Goal: Communication & Community: Answer question/provide support

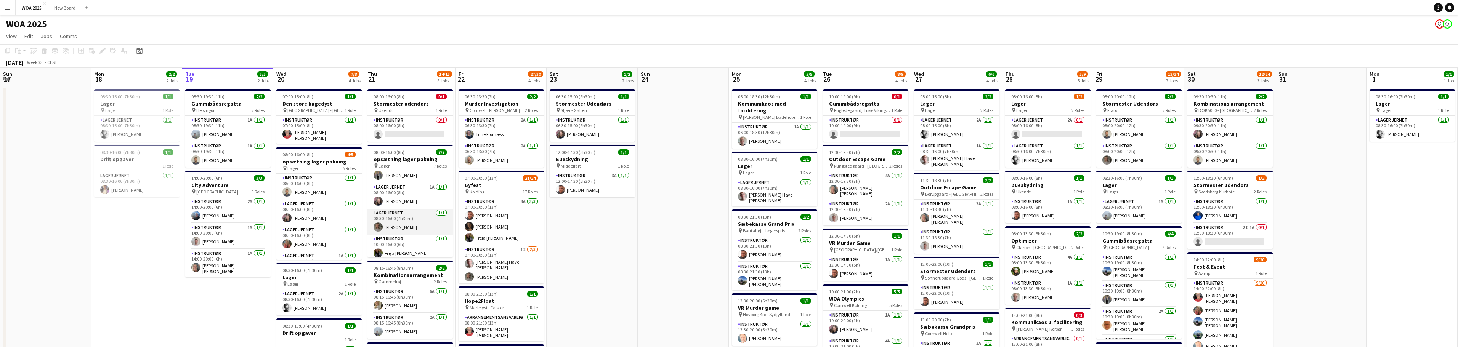
scroll to position [94, 0]
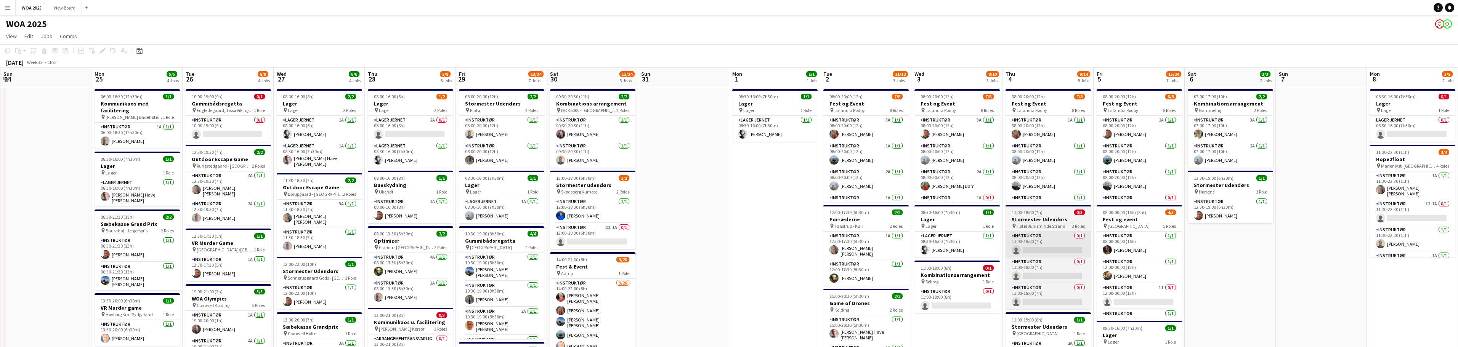
drag, startPoint x: 915, startPoint y: 212, endPoint x: 910, endPoint y: 254, distance: 43.0
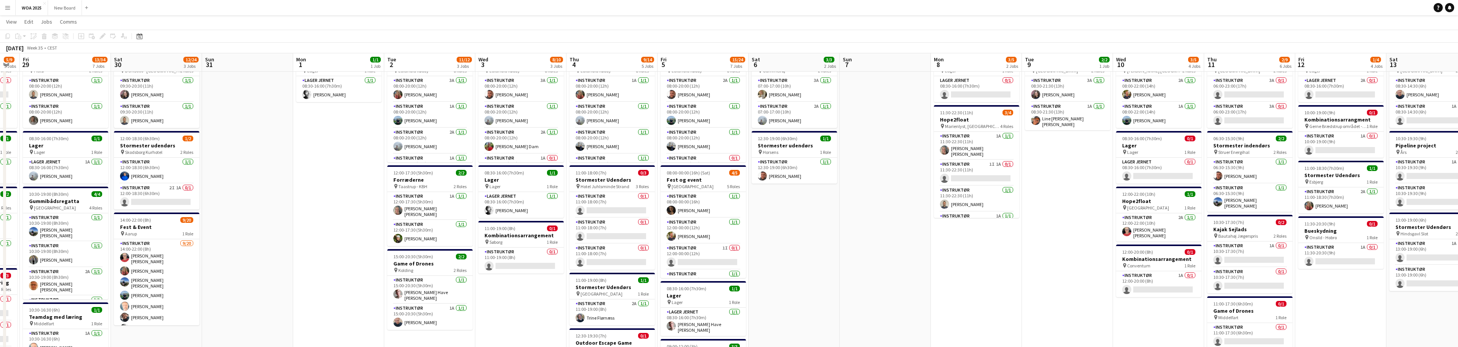
scroll to position [39, 0]
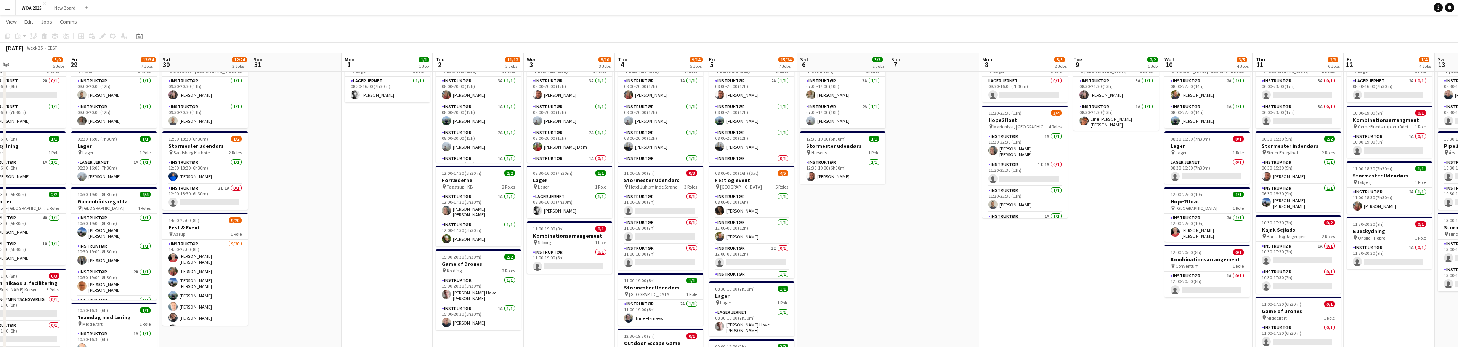
drag, startPoint x: 1267, startPoint y: 281, endPoint x: 1009, endPoint y: 276, distance: 257.8
click at [1009, 276] on app-calendar-viewport "Mon 25 5/5 4 Jobs Tue 26 8/9 4 Jobs Wed 27 6/6 4 Jobs Thu 28 5/9 5 Jobs Fri 29 …" at bounding box center [729, 326] width 1458 height 670
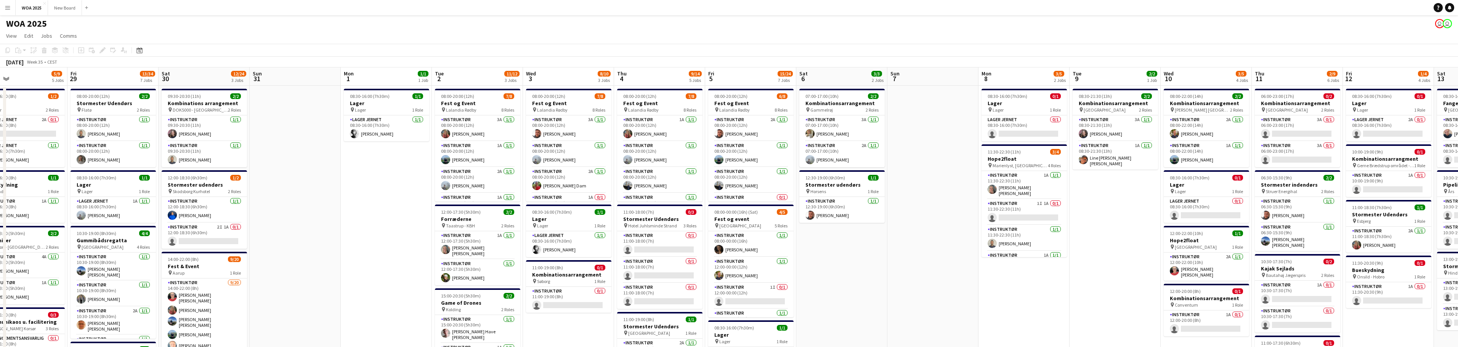
scroll to position [0, 0]
click at [1301, 286] on app-card-role "Instruktør 1A 0/1 10:30-17:30 (7h) single-neutral-actions" at bounding box center [1297, 294] width 85 height 26
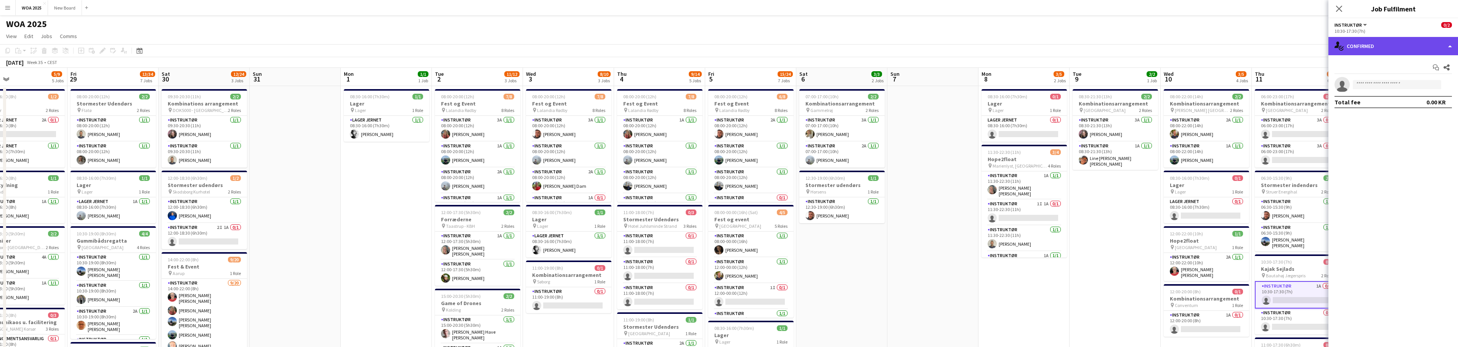
click at [1426, 45] on div "single-neutral-actions-check-2 Confirmed" at bounding box center [1394, 46] width 130 height 18
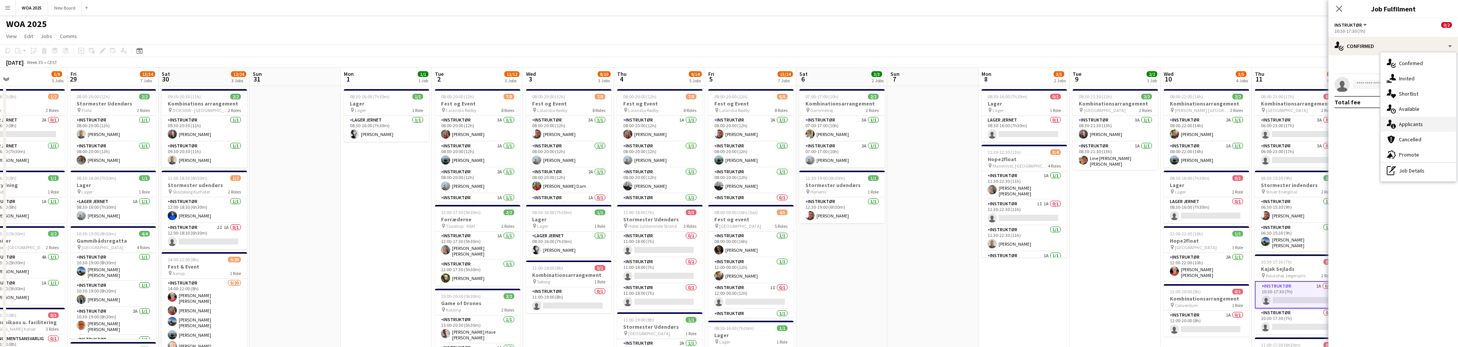
click at [1441, 124] on div "single-neutral-actions-information Applicants" at bounding box center [1418, 124] width 75 height 15
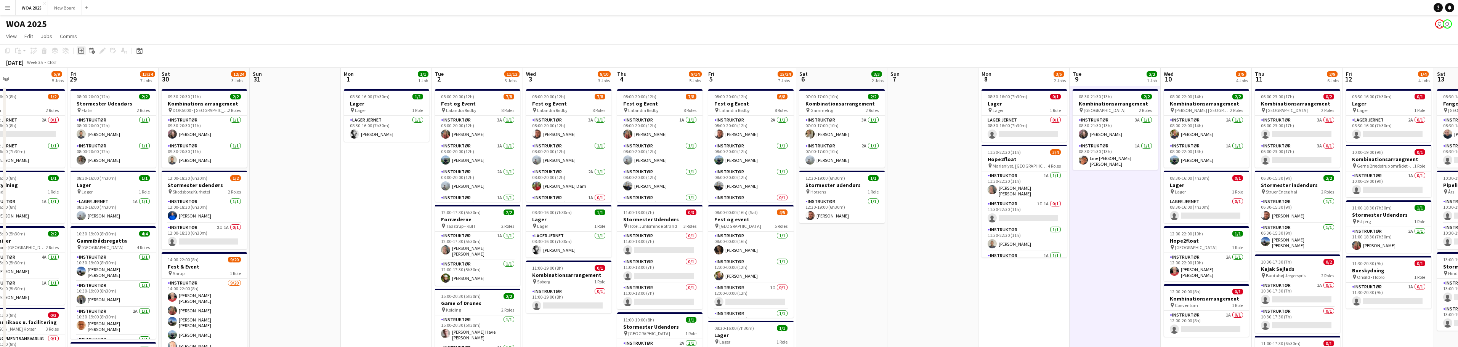
click at [80, 51] on icon at bounding box center [80, 50] width 3 height 3
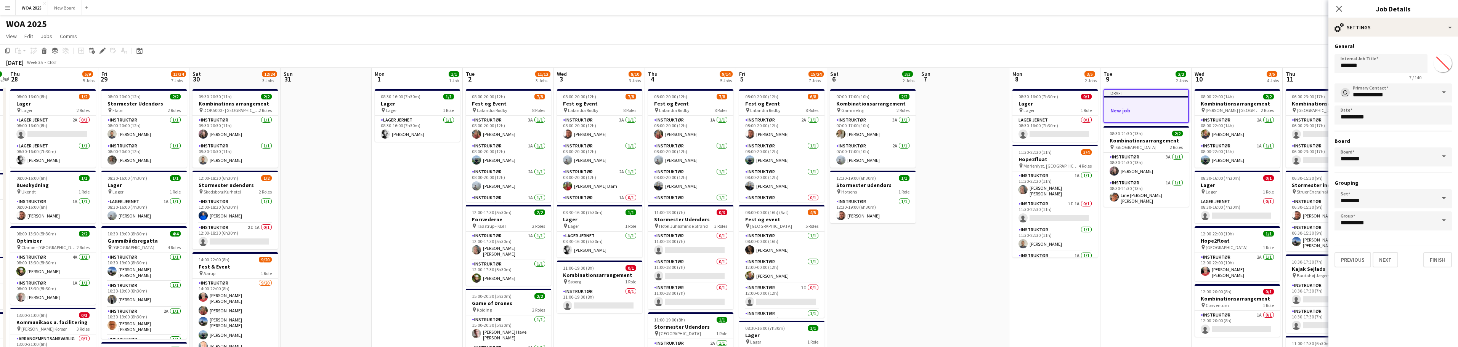
scroll to position [0, 191]
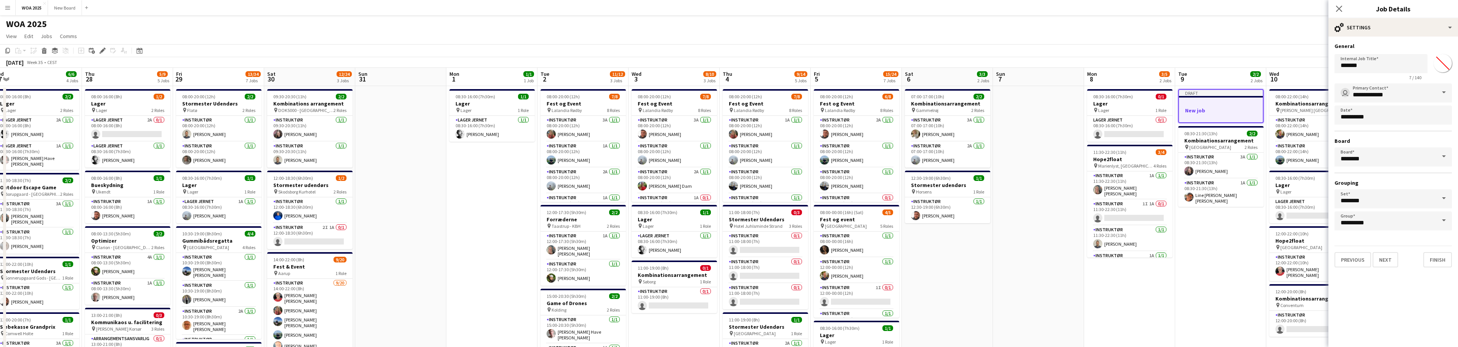
drag, startPoint x: 1113, startPoint y: 93, endPoint x: 1219, endPoint y: 104, distance: 106.1
click at [1389, 117] on body "Menu Boards Boards Boards All jobs Status Workforce Workforce My Workforce Recr…" at bounding box center [729, 350] width 1458 height 700
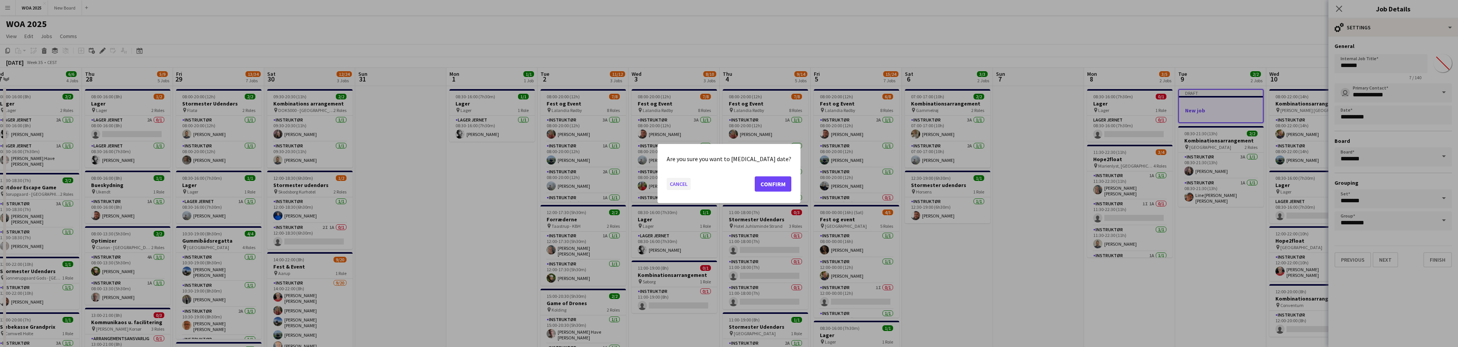
click at [684, 188] on button "Cancel" at bounding box center [679, 184] width 24 height 12
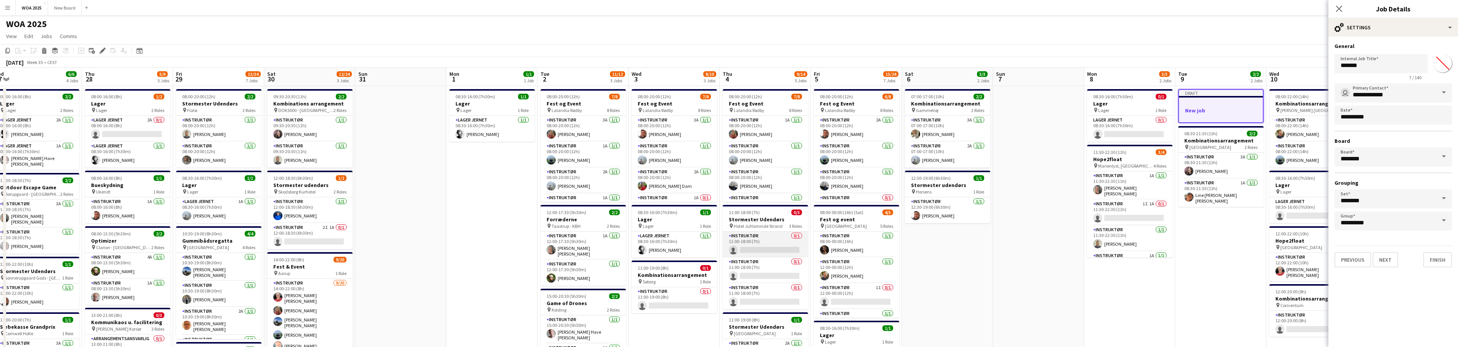
click at [779, 238] on app-card-role "Instruktør 0/1 11:00-18:00 (7h) single-neutral-actions" at bounding box center [765, 245] width 85 height 26
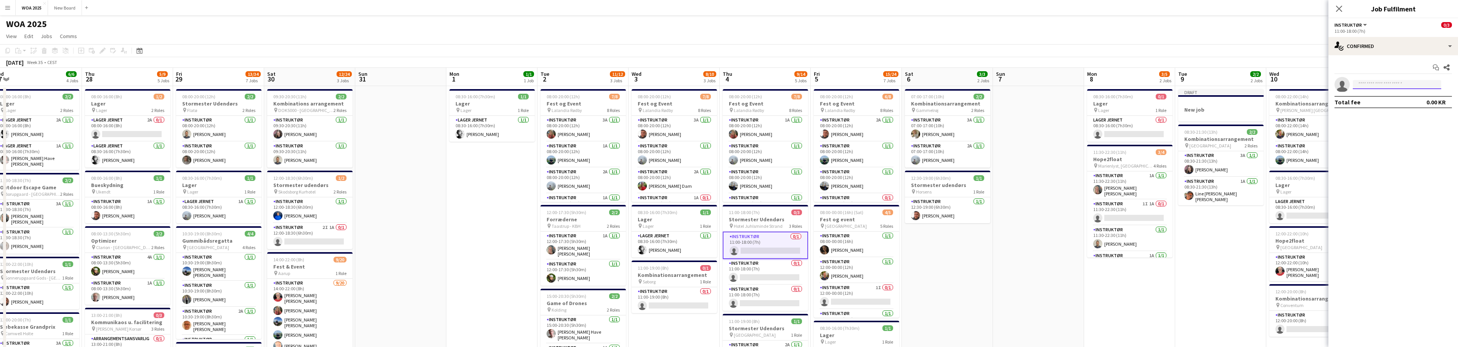
click at [1400, 87] on input at bounding box center [1397, 84] width 88 height 9
click at [1424, 49] on div "single-neutral-actions-check-2 Confirmed" at bounding box center [1394, 46] width 130 height 18
click at [1423, 80] on div "single-neutral-actions-share-1 Invited" at bounding box center [1418, 78] width 75 height 15
click at [1405, 85] on input "text" at bounding box center [1393, 85] width 117 height 19
type input "****"
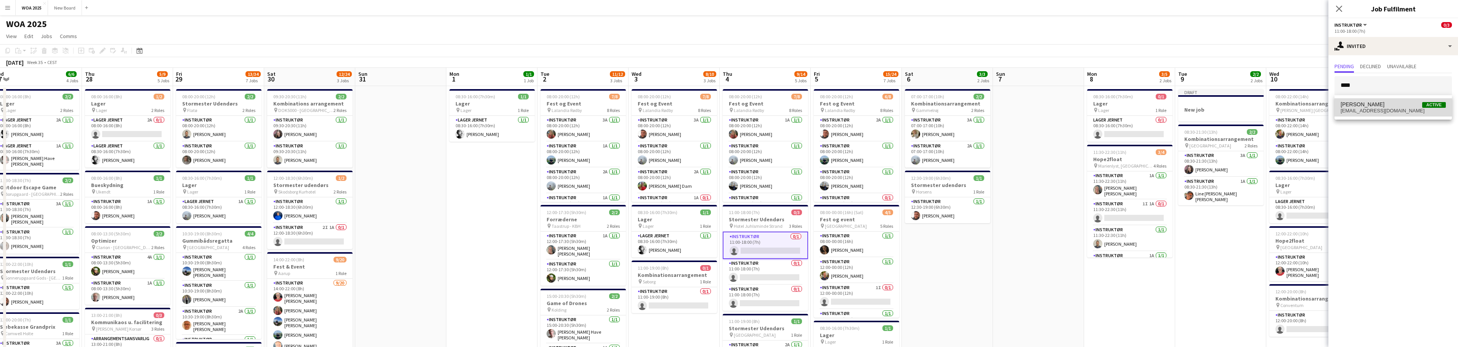
click at [1394, 112] on span "[EMAIL_ADDRESS][DOMAIN_NAME]" at bounding box center [1393, 111] width 105 height 6
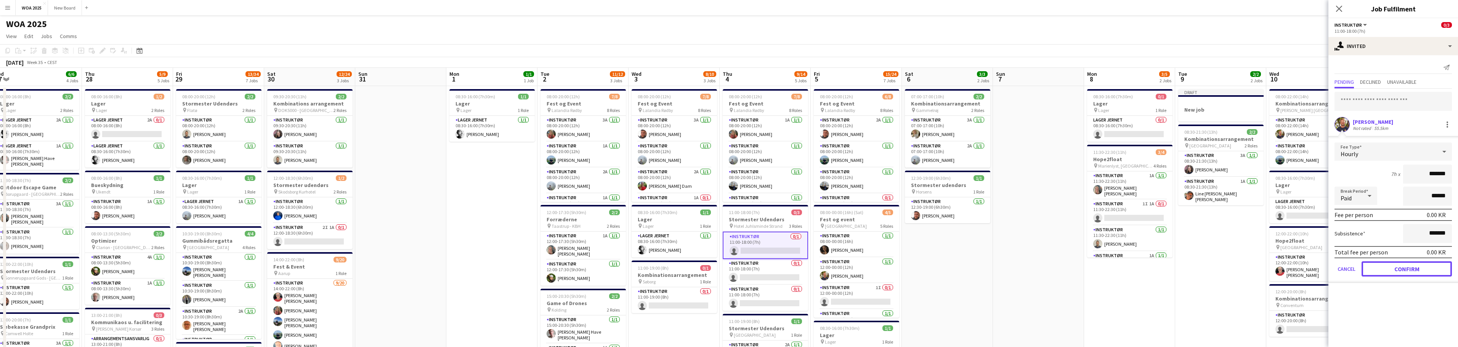
drag, startPoint x: 1409, startPoint y: 266, endPoint x: 1355, endPoint y: 274, distance: 54.4
click at [1410, 266] on button "Confirm" at bounding box center [1407, 269] width 90 height 15
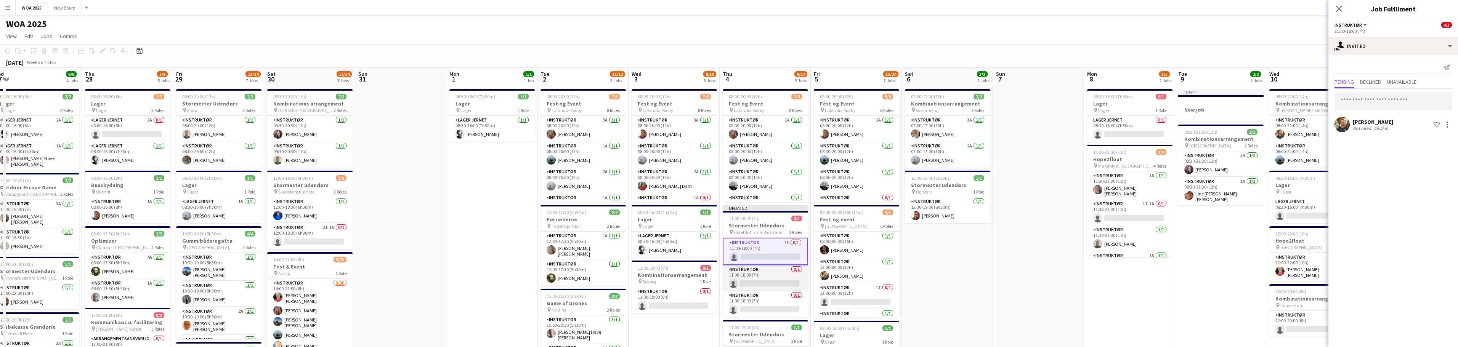
click at [759, 270] on app-card-role "Instruktør 0/1 11:00-18:00 (7h) single-neutral-actions" at bounding box center [765, 278] width 85 height 26
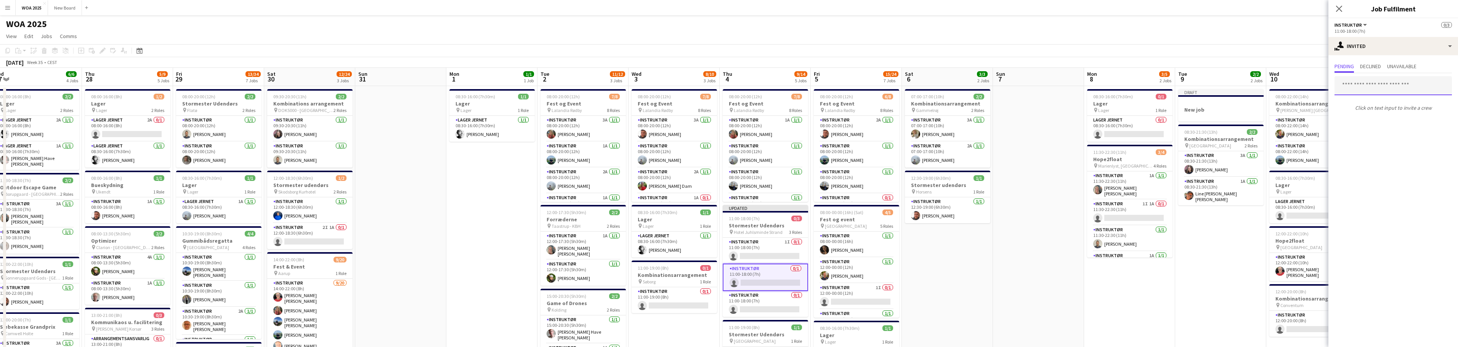
click at [1374, 85] on input "text" at bounding box center [1393, 85] width 117 height 19
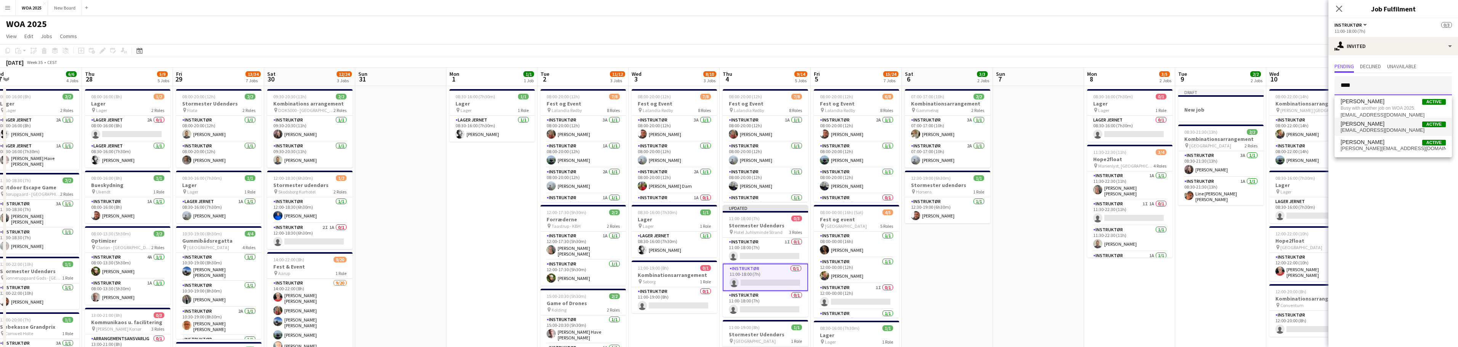
type input "****"
click at [1379, 127] on span "[PERSON_NAME]" at bounding box center [1363, 124] width 44 height 6
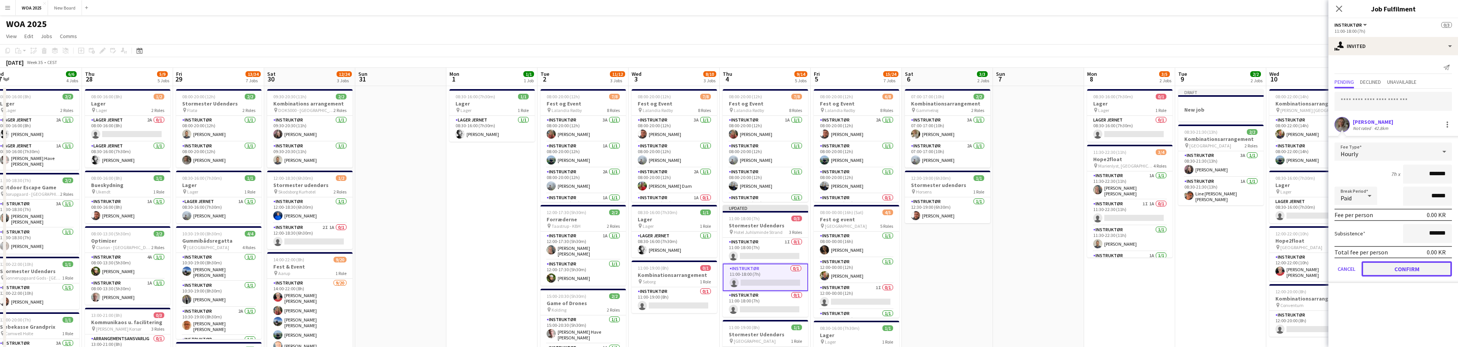
click at [1420, 269] on button "Confirm" at bounding box center [1407, 269] width 90 height 15
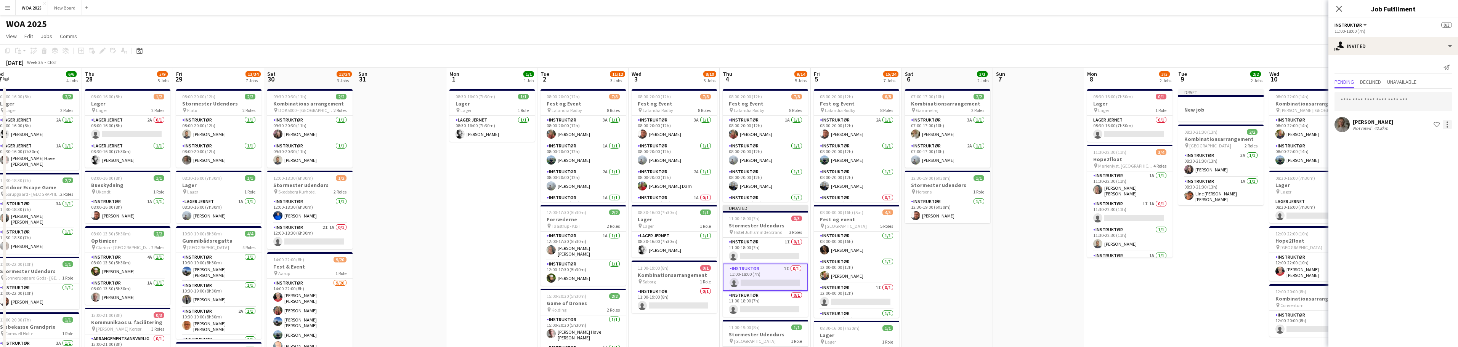
click at [1448, 124] on div at bounding box center [1448, 125] width 2 height 2
click at [1437, 193] on span "Cancel invitation" at bounding box center [1423, 193] width 45 height 6
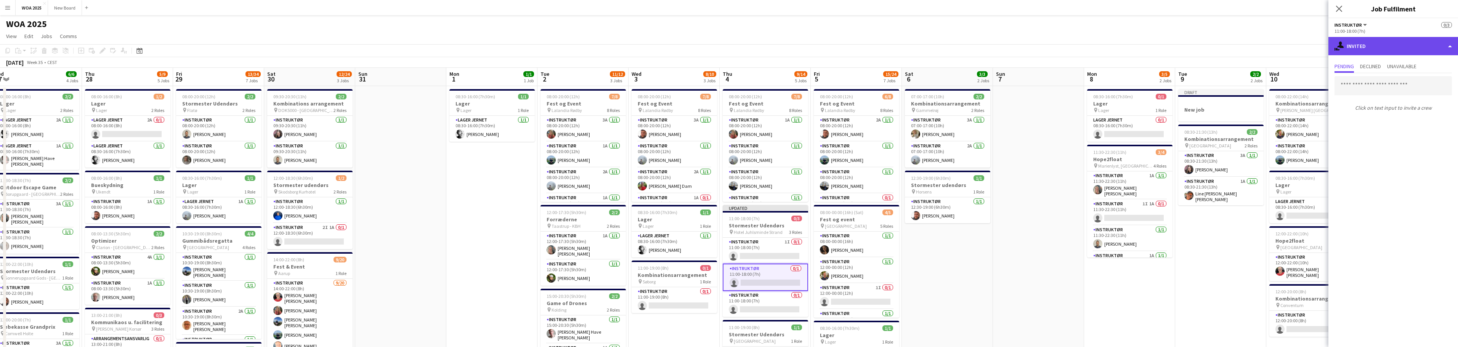
click at [1379, 48] on div "single-neutral-actions-share-1 Invited" at bounding box center [1394, 46] width 130 height 18
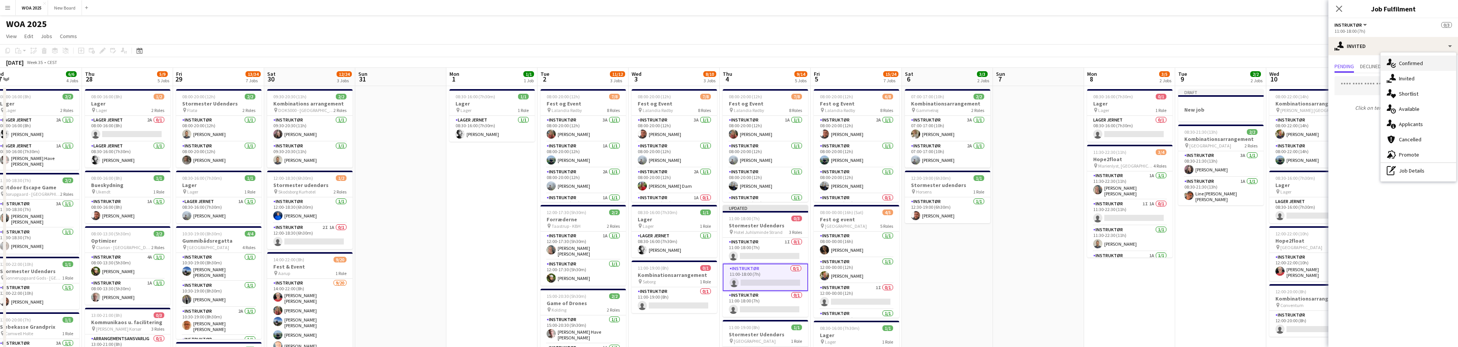
click at [1414, 61] on div "single-neutral-actions-check-2 Confirmed" at bounding box center [1418, 63] width 75 height 15
click at [1403, 86] on input at bounding box center [1397, 84] width 88 height 9
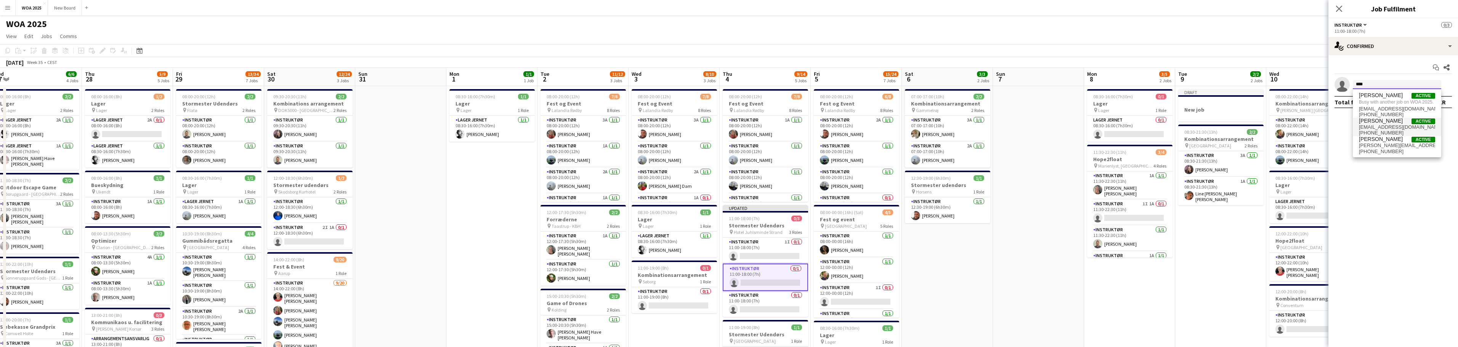
type input "****"
click at [1397, 124] on span "[EMAIL_ADDRESS][DOMAIN_NAME]" at bounding box center [1397, 127] width 76 height 6
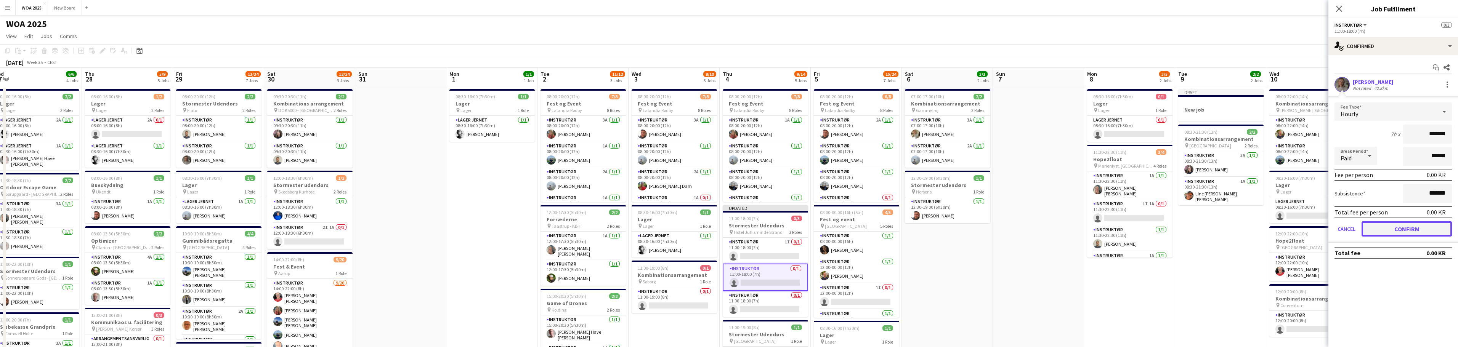
click at [1412, 227] on button "Confirm" at bounding box center [1407, 229] width 90 height 15
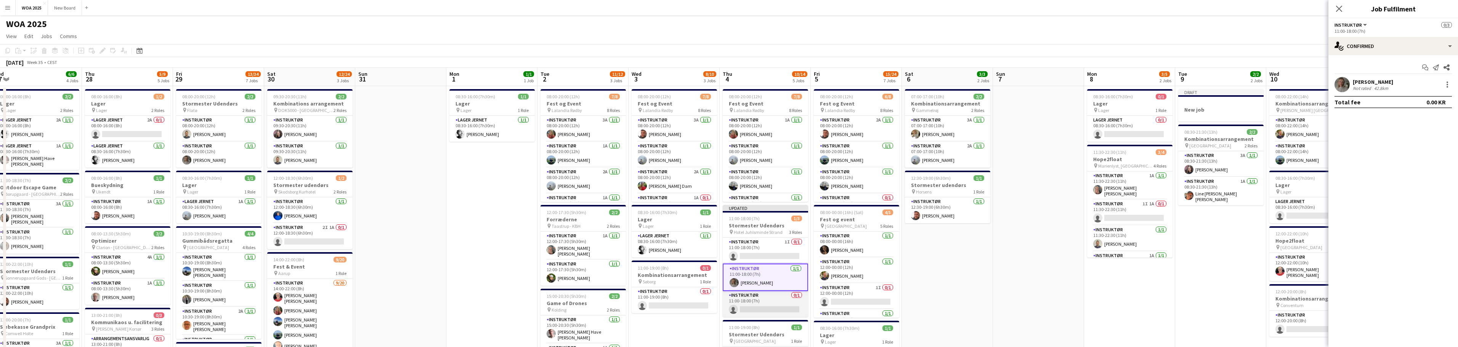
click at [779, 300] on app-card-role "Instruktør 0/1 11:00-18:00 (7h) single-neutral-actions" at bounding box center [765, 304] width 85 height 26
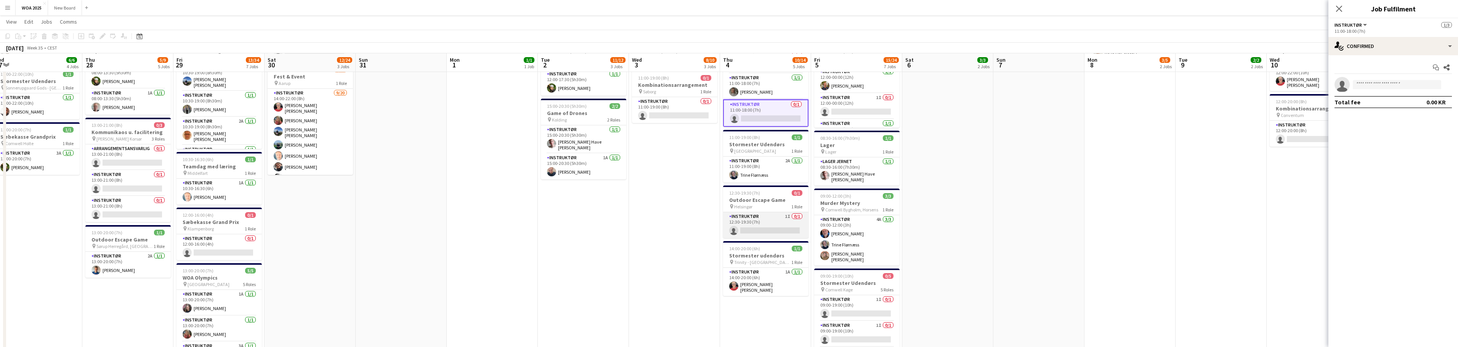
scroll to position [190, 0]
click at [769, 226] on app-card-role "Instruktør 1I 0/1 12:30-19:30 (7h) single-neutral-actions" at bounding box center [765, 225] width 85 height 26
click at [1402, 82] on input at bounding box center [1397, 84] width 88 height 9
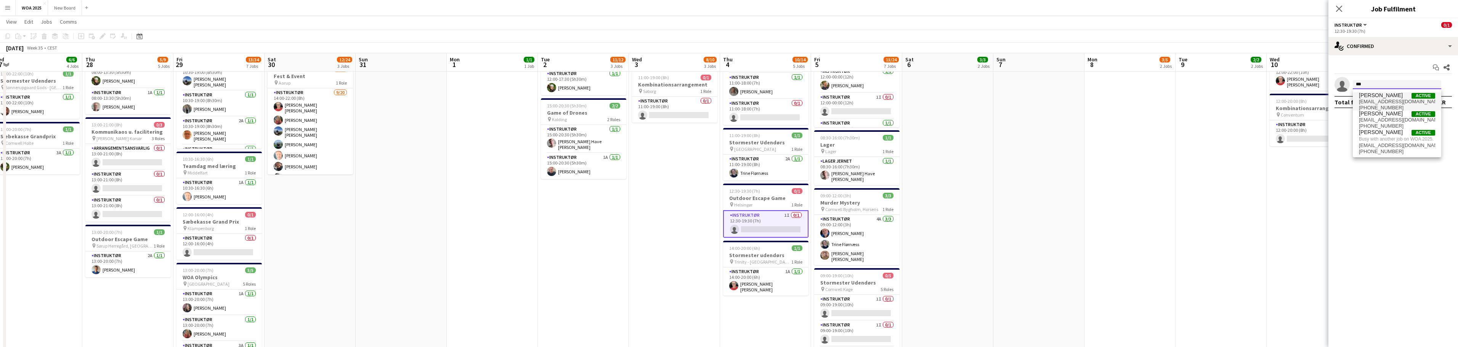
type input "***"
click at [1395, 100] on span "[EMAIL_ADDRESS][DOMAIN_NAME]" at bounding box center [1397, 102] width 76 height 6
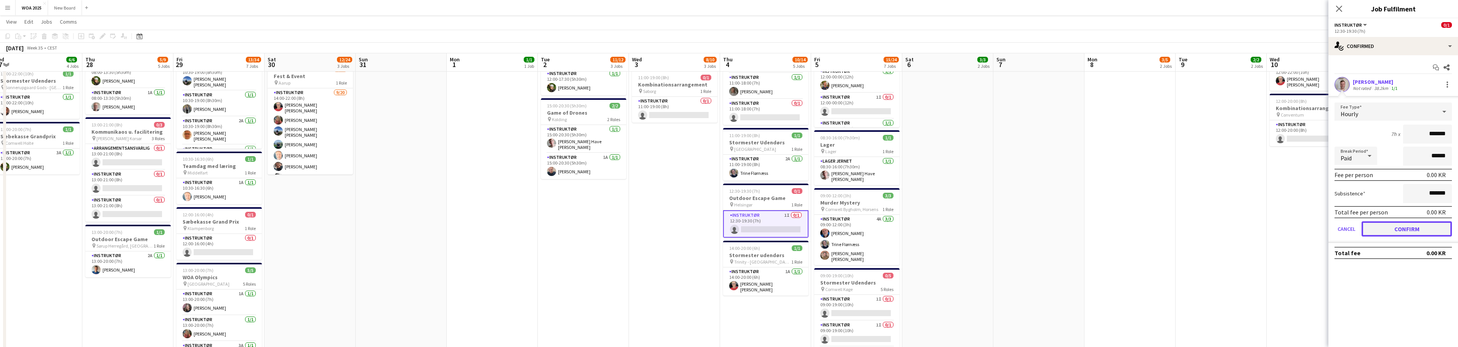
click at [1418, 230] on button "Confirm" at bounding box center [1407, 229] width 90 height 15
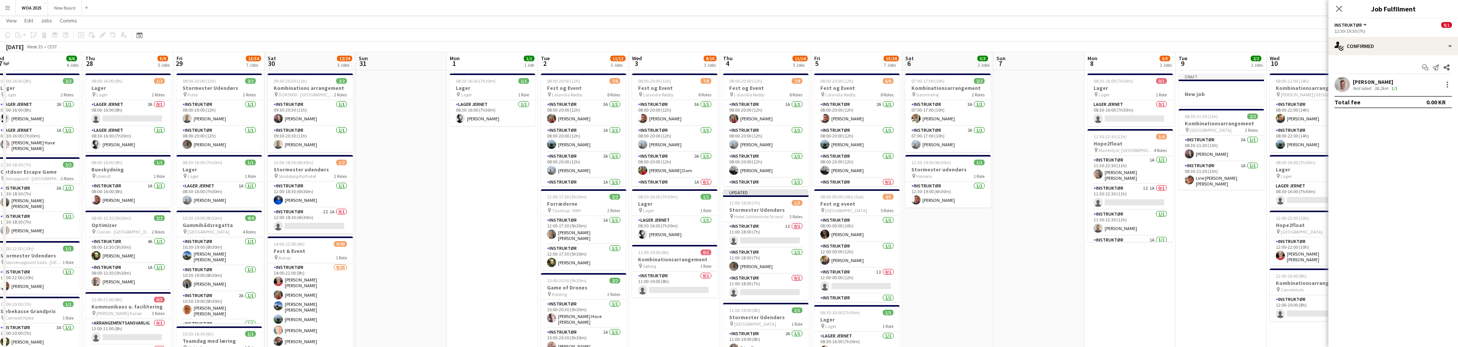
scroll to position [0, 0]
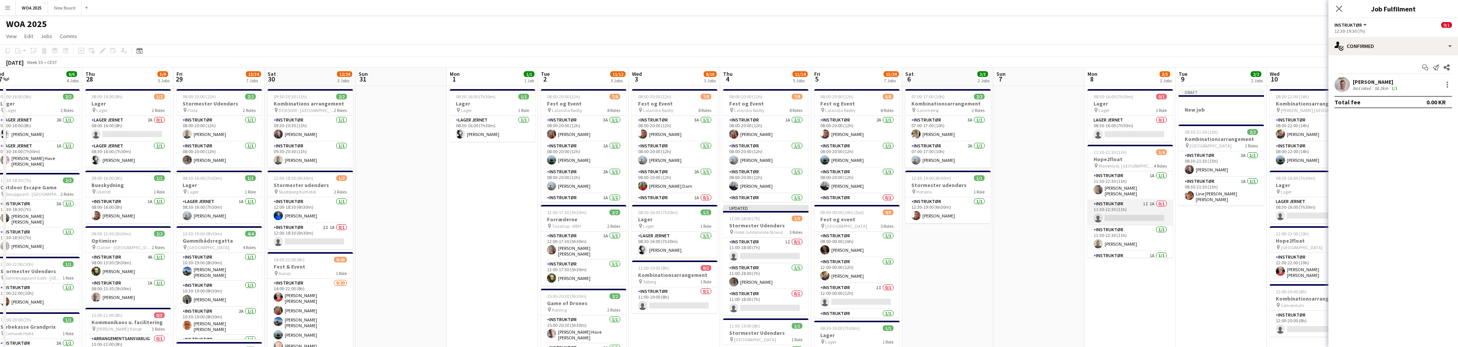
click at [1125, 208] on app-card-role "Instruktør 1I 1A 0/1 11:30-22:30 (11h) single-neutral-actions" at bounding box center [1130, 213] width 85 height 26
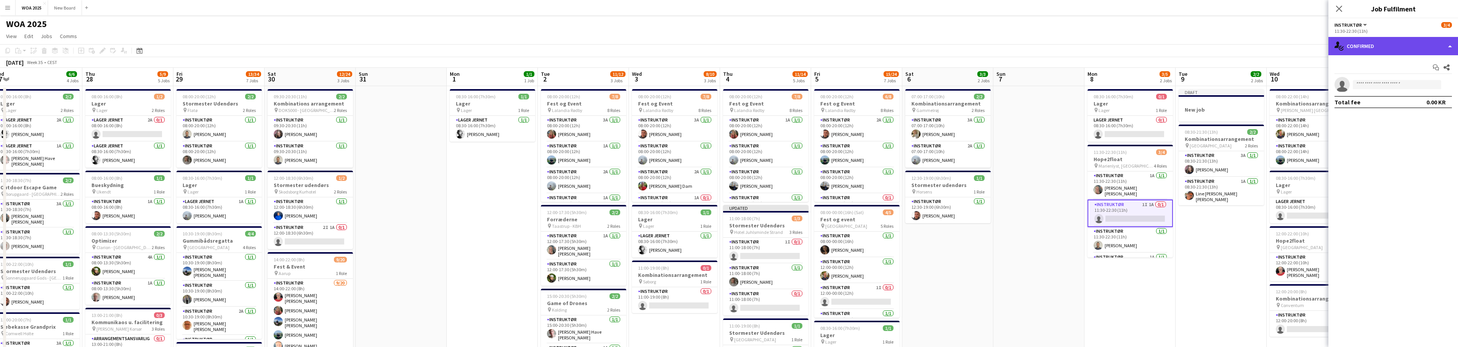
click at [1445, 50] on div "single-neutral-actions-check-2 Confirmed" at bounding box center [1394, 46] width 130 height 18
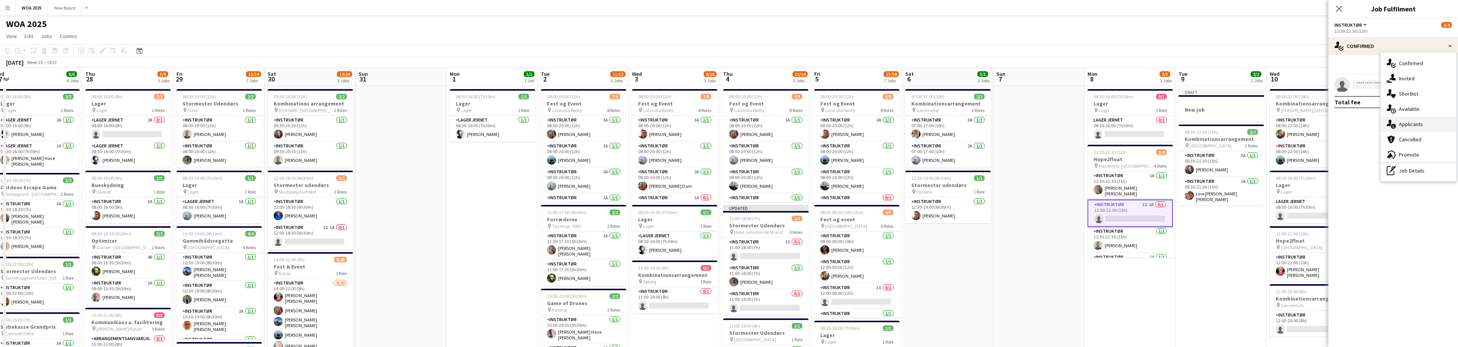
click at [1445, 127] on div "single-neutral-actions-information Applicants" at bounding box center [1418, 124] width 75 height 15
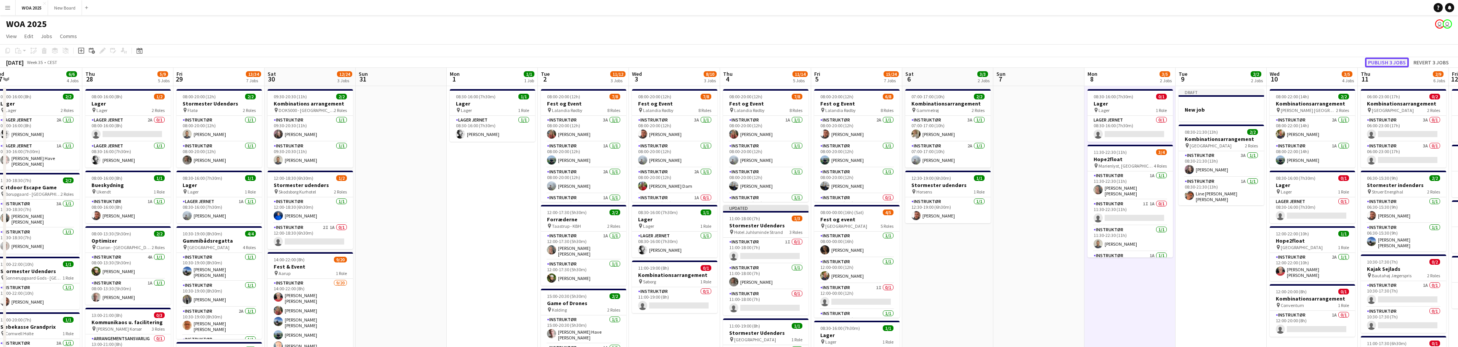
click at [1399, 61] on button "Publish 3 jobs" at bounding box center [1387, 63] width 44 height 10
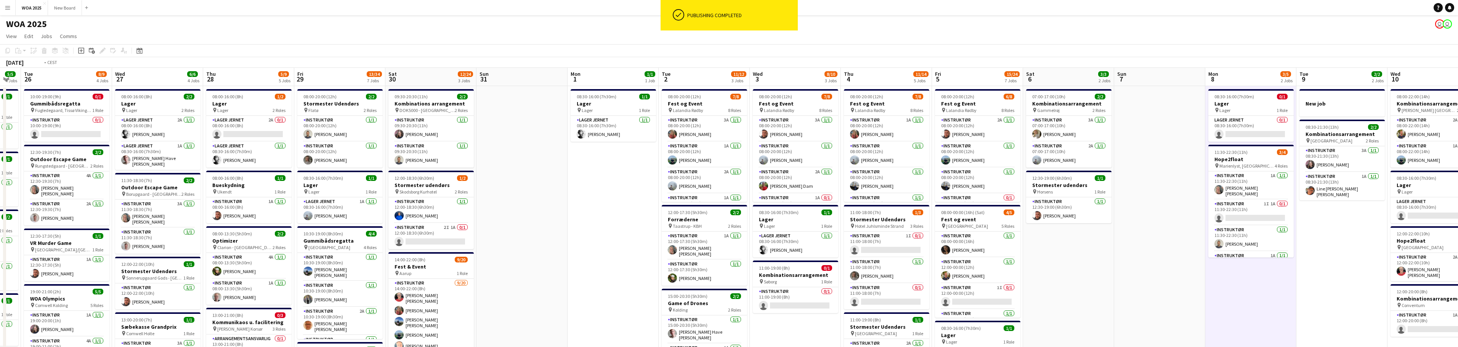
scroll to position [0, 200]
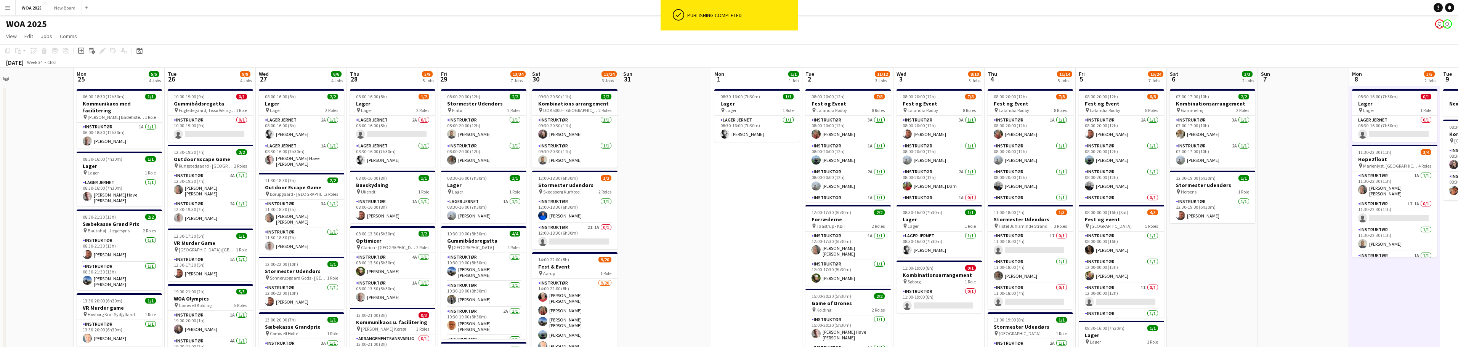
drag, startPoint x: 426, startPoint y: 212, endPoint x: 691, endPoint y: 186, distance: 266.0
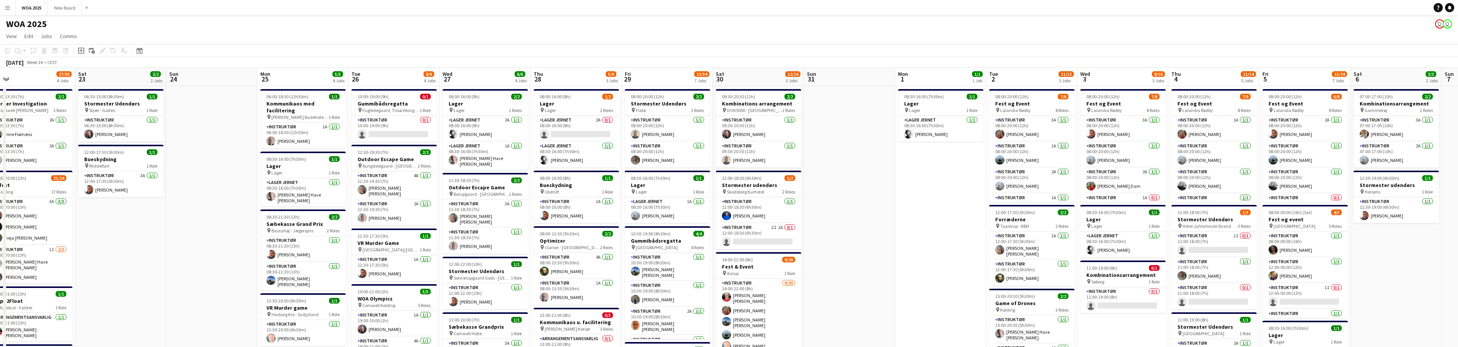
drag, startPoint x: 776, startPoint y: 247, endPoint x: 854, endPoint y: 217, distance: 83.9
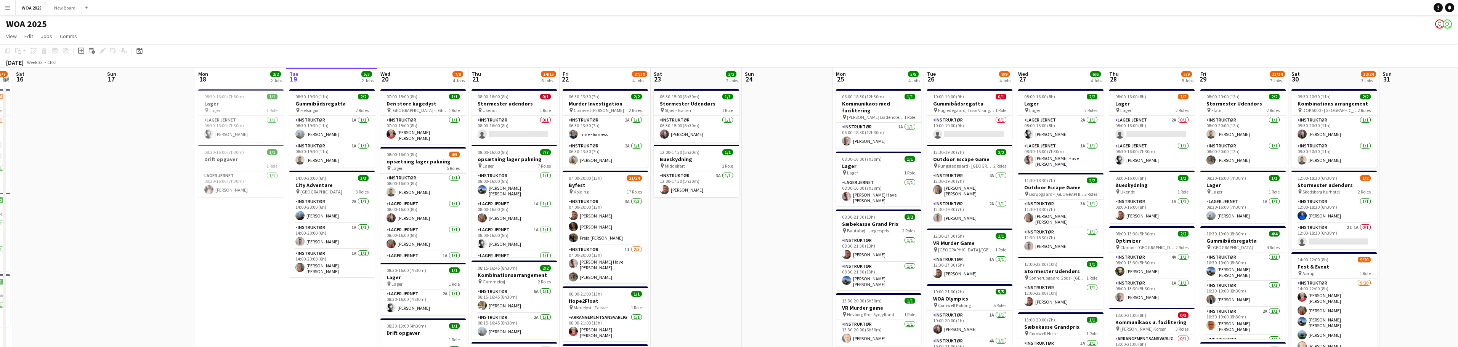
scroll to position [0, 240]
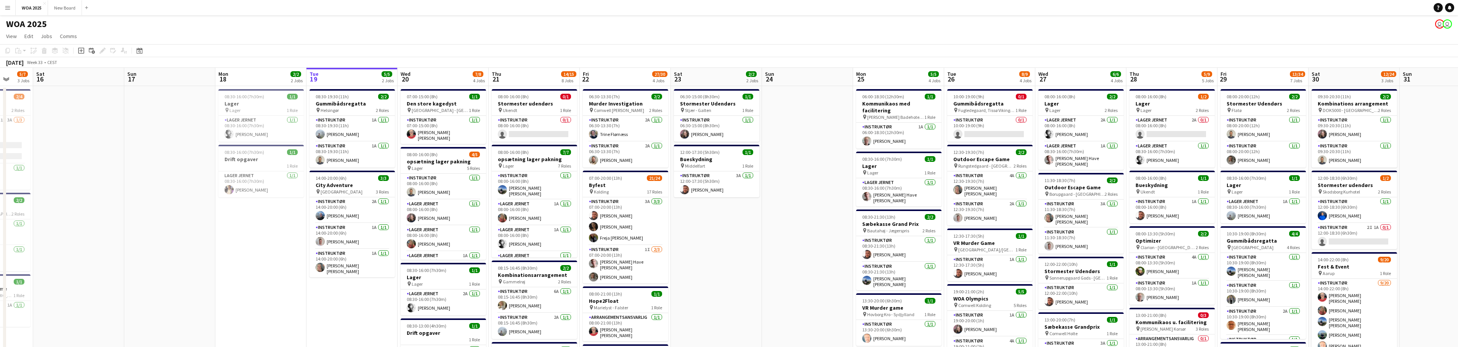
drag, startPoint x: 451, startPoint y: 252, endPoint x: 820, endPoint y: 257, distance: 368.7
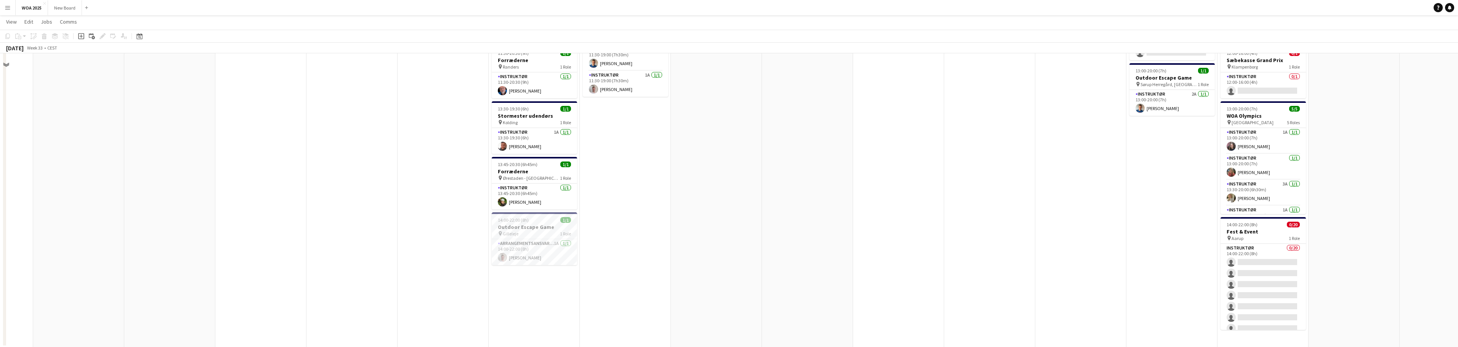
scroll to position [352, 0]
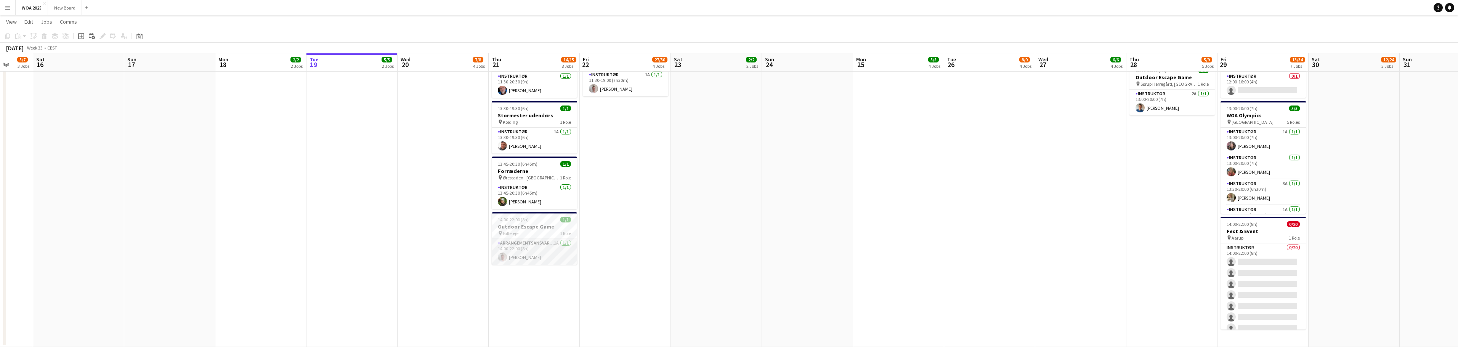
click at [554, 250] on app-card-role "Arrangementsansvarlig 1A [DATE] 14:00-22:00 (8h) [PERSON_NAME]" at bounding box center [534, 252] width 85 height 26
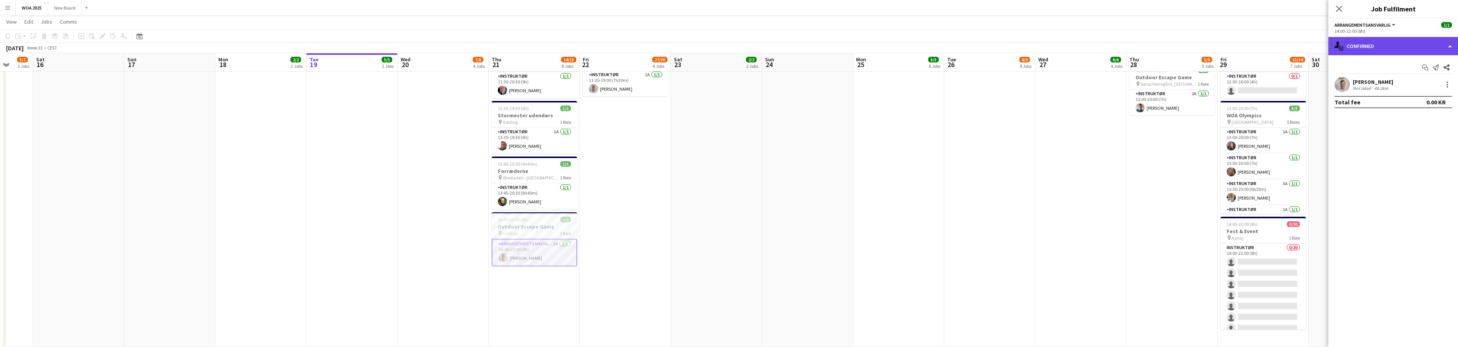
click at [1397, 50] on div "single-neutral-actions-check-2 Confirmed" at bounding box center [1394, 46] width 130 height 18
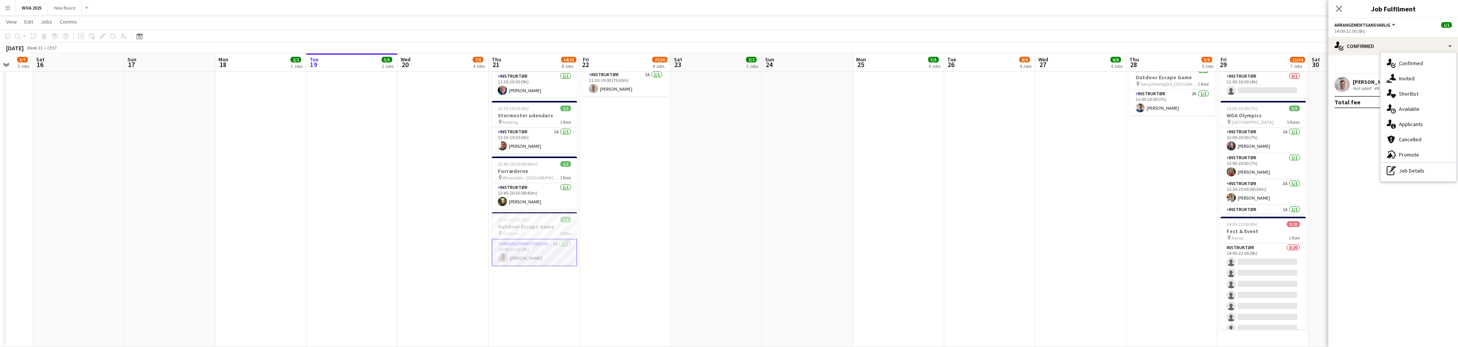
click at [1079, 226] on app-date-cell "08:00-16:00 (8h) 2/2 Lager pin Lager 2 Roles Lager Jernet 2A [DATE] 08:00-16:00…" at bounding box center [1081, 40] width 91 height 614
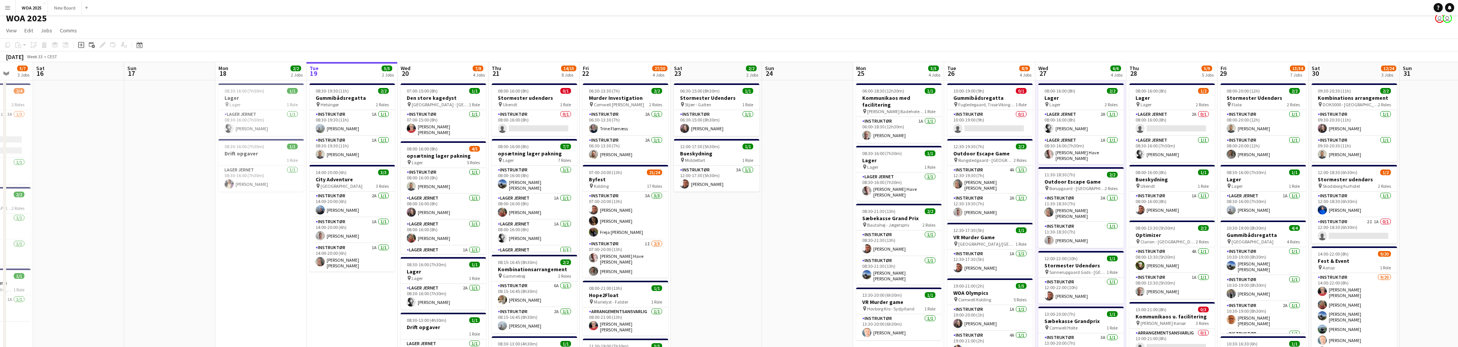
scroll to position [0, 0]
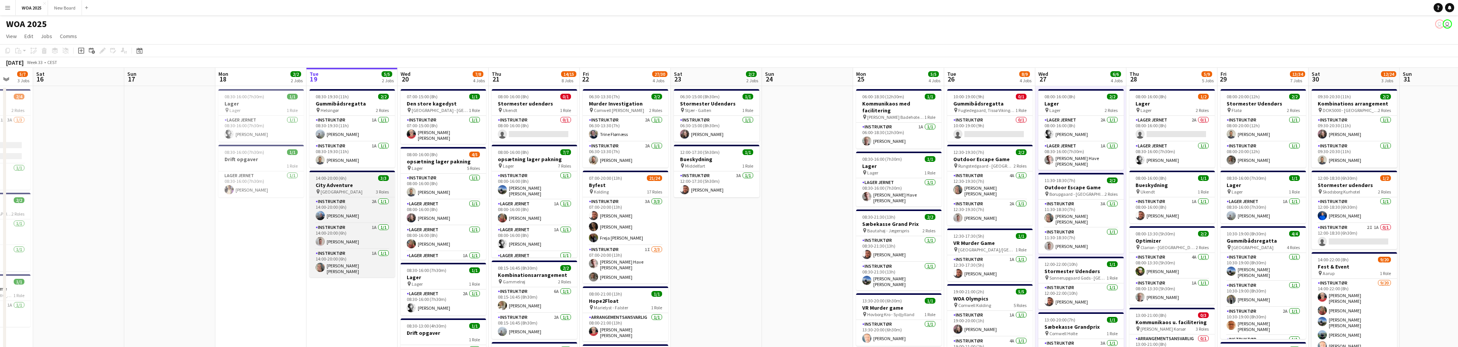
click at [346, 185] on h3 "City Adventure" at bounding box center [352, 185] width 85 height 7
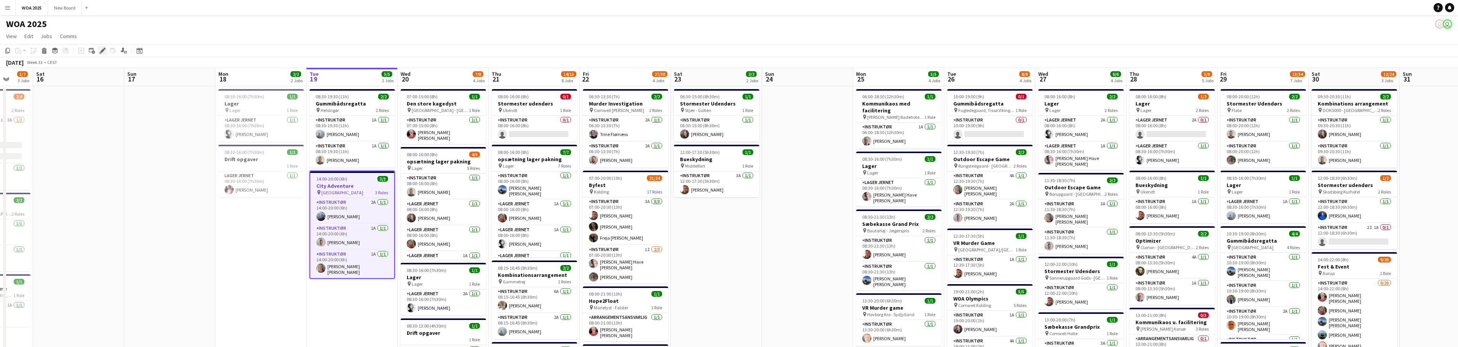
click at [103, 55] on div "Edit" at bounding box center [102, 50] width 9 height 9
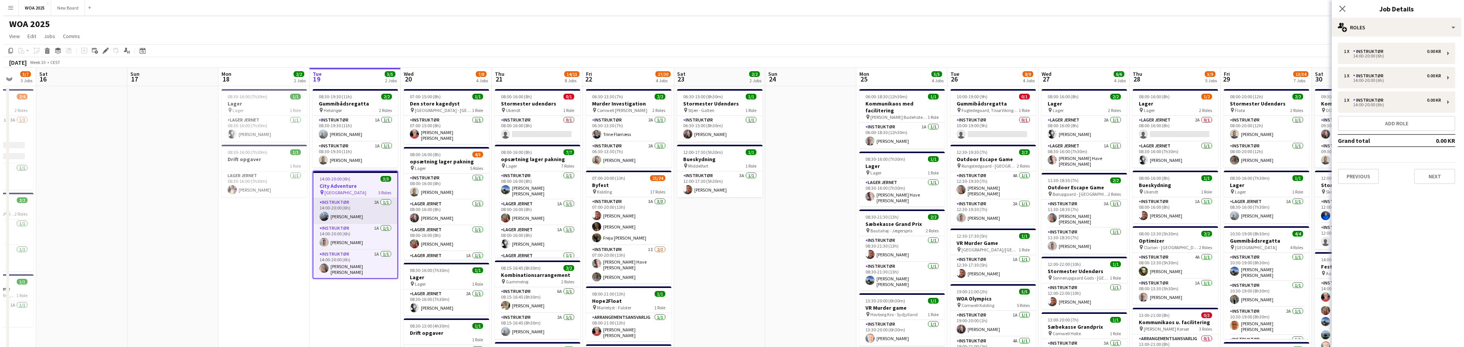
scroll to position [0, 240]
click at [313, 213] on app-card-role "Instruktør 2A [DATE] 14:00-20:00 (6h) [PERSON_NAME]" at bounding box center [353, 211] width 84 height 26
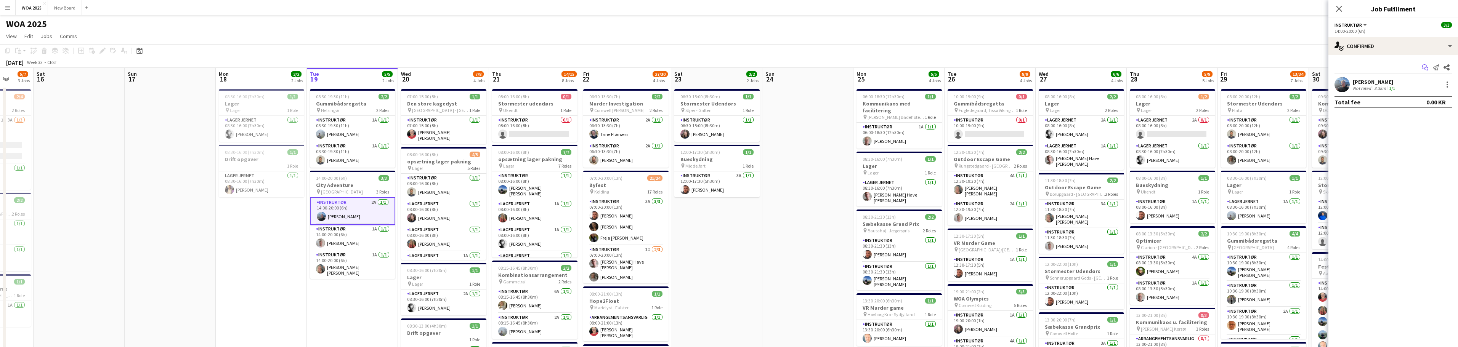
click at [1424, 65] on icon at bounding box center [1425, 66] width 5 height 4
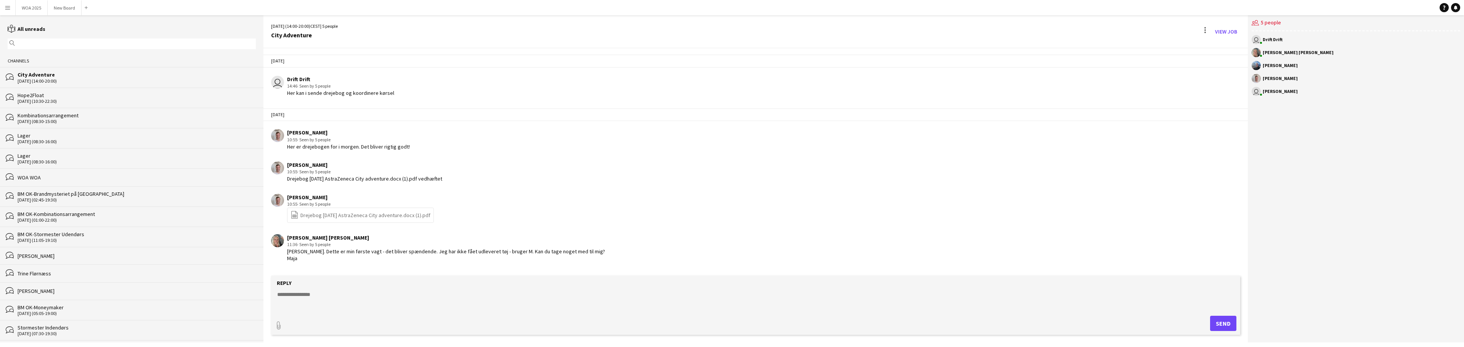
click at [341, 291] on textarea at bounding box center [757, 301] width 962 height 20
type textarea "**********"
click at [1224, 324] on button "Send" at bounding box center [1223, 323] width 26 height 15
